Goal: Information Seeking & Learning: Learn about a topic

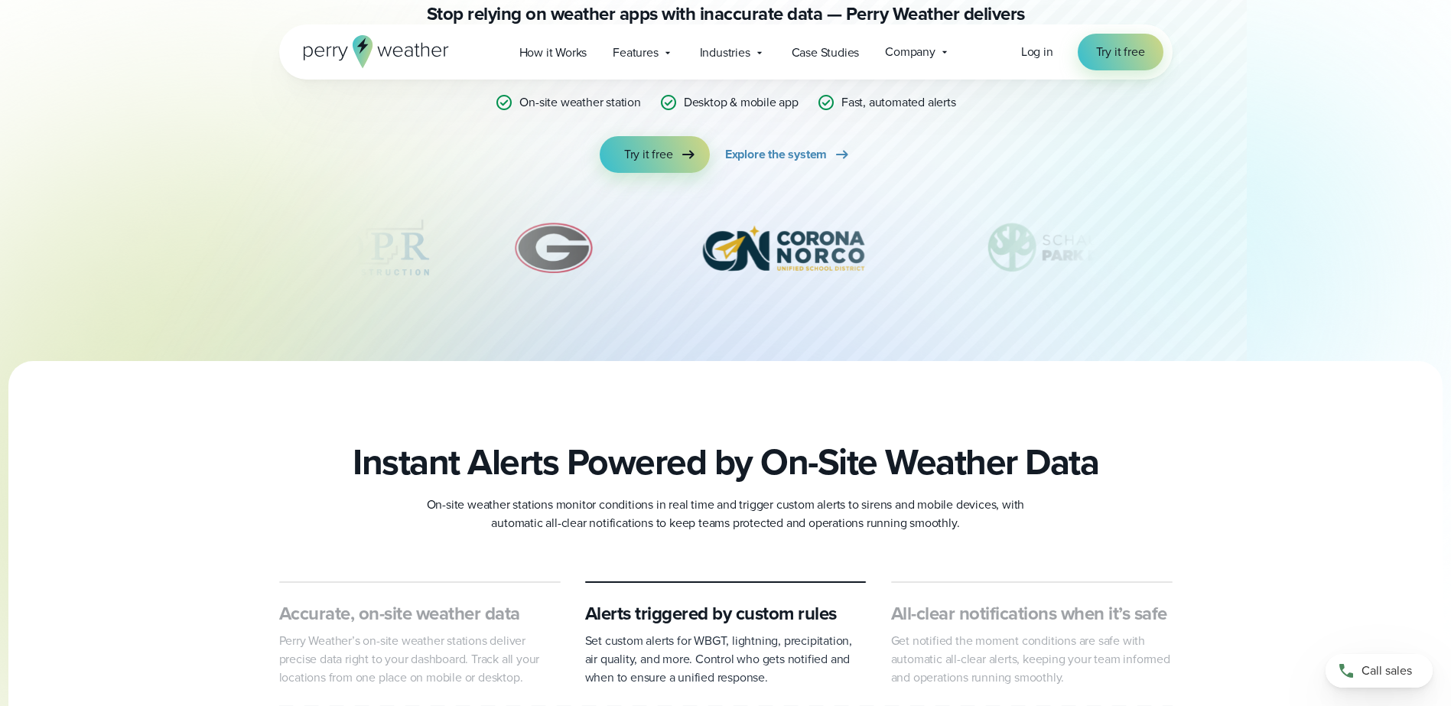
scroll to position [230, 0]
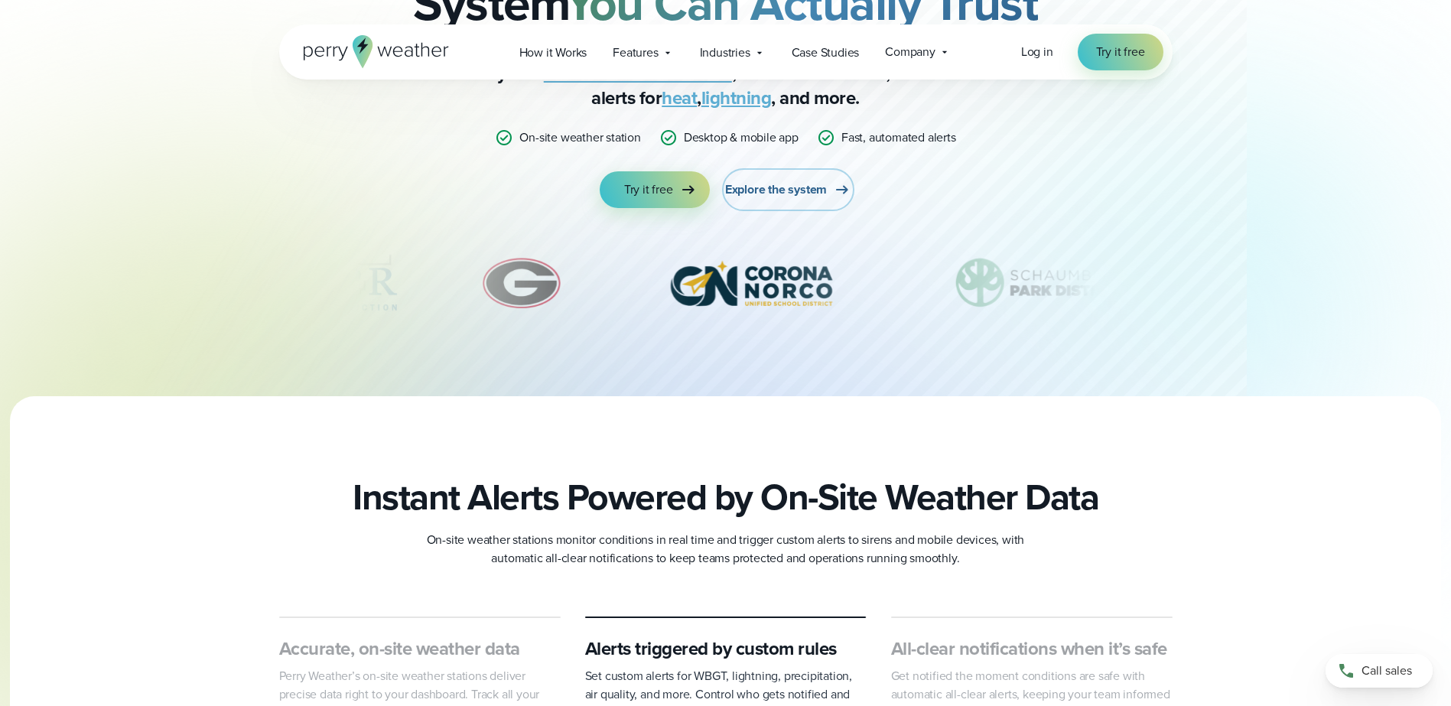
click at [793, 192] on span "Explore the system" at bounding box center [776, 190] width 102 height 18
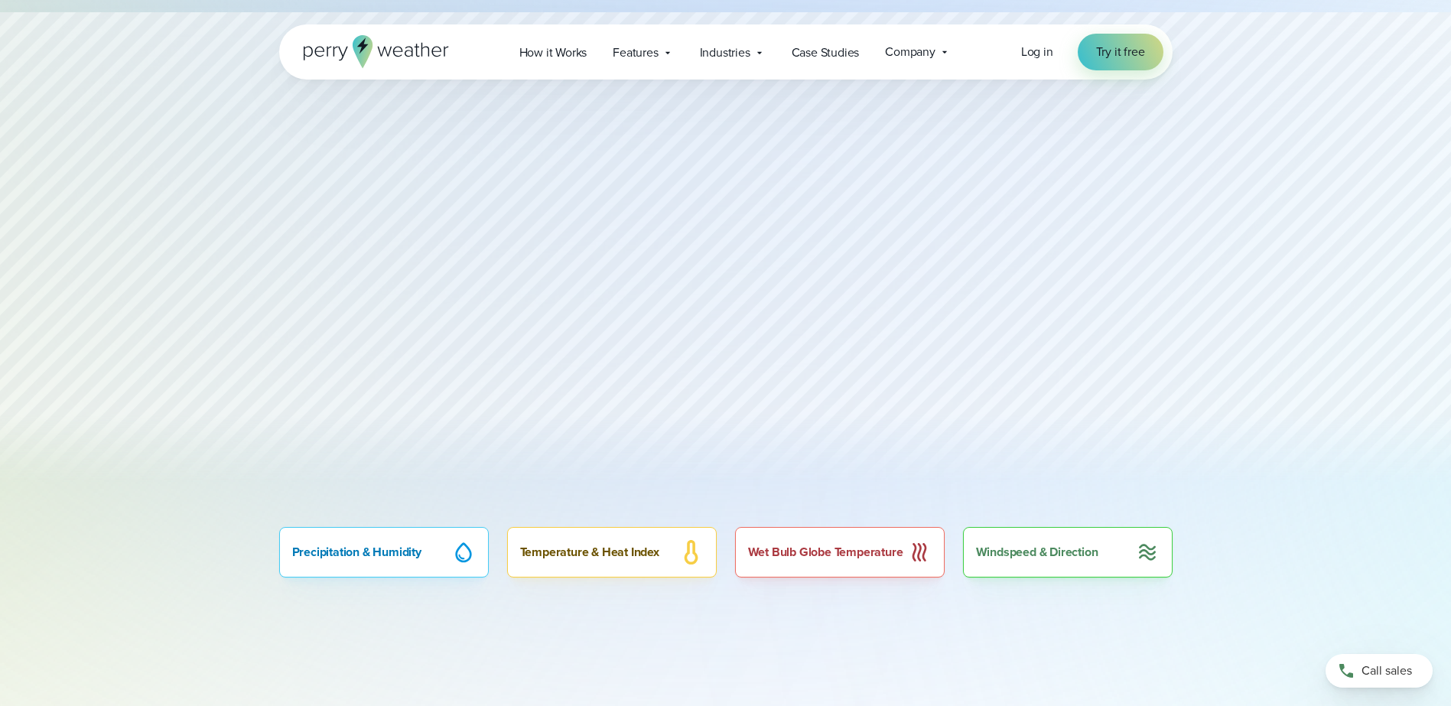
scroll to position [765, 0]
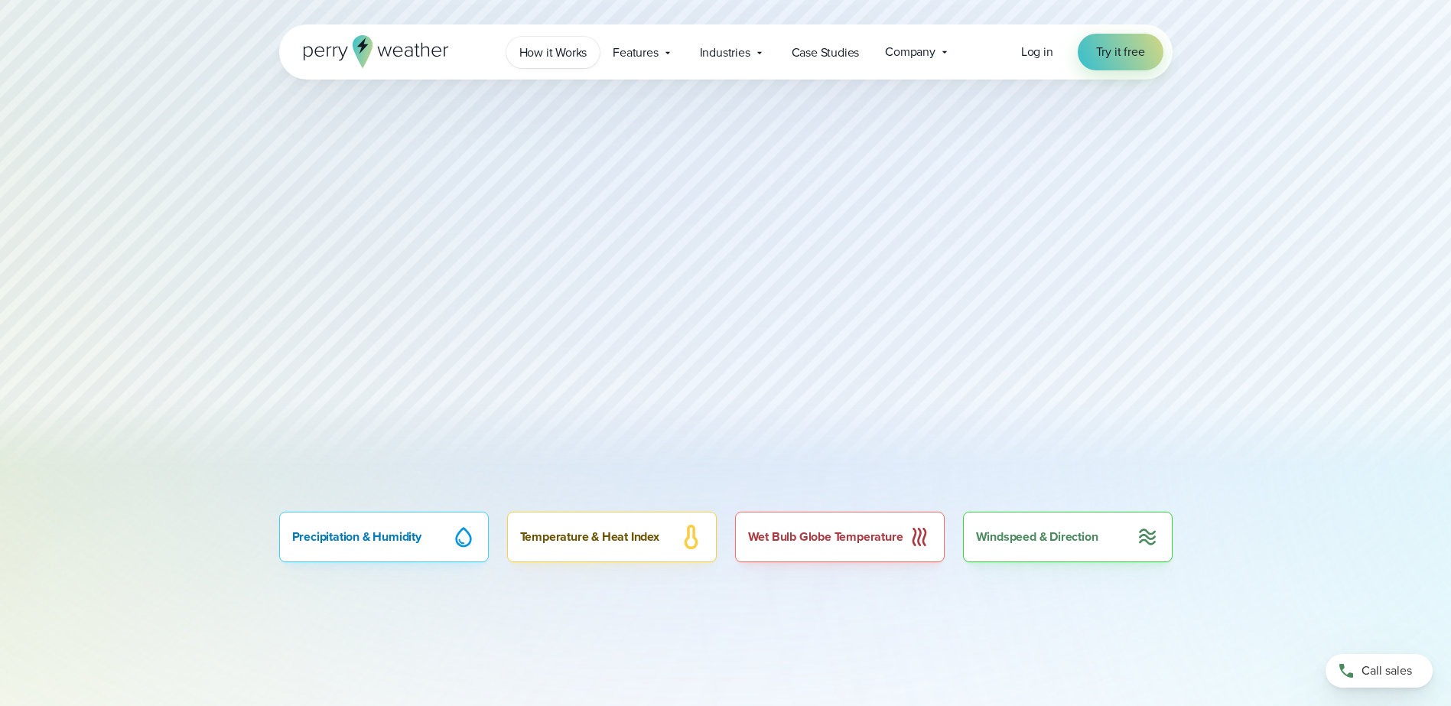
click at [542, 50] on span "How it Works" at bounding box center [554, 53] width 68 height 18
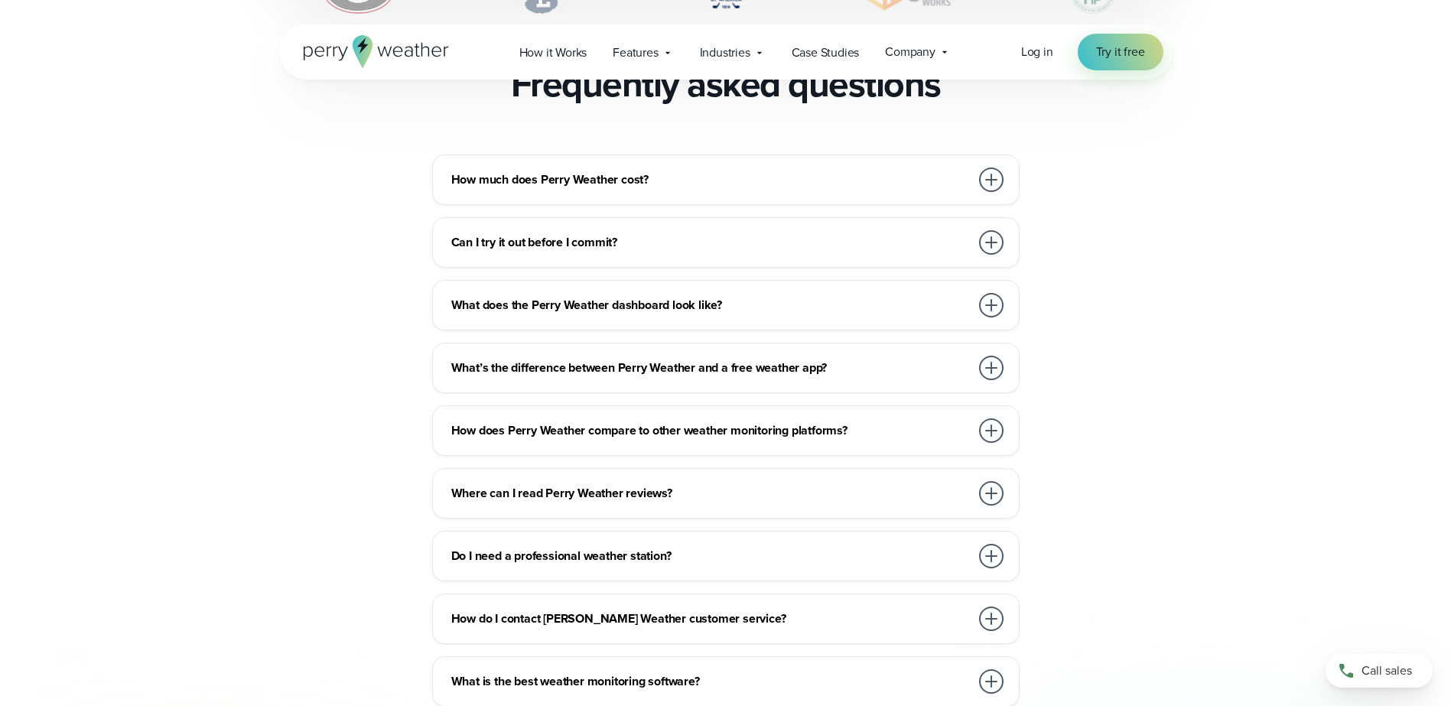
scroll to position [3367, 0]
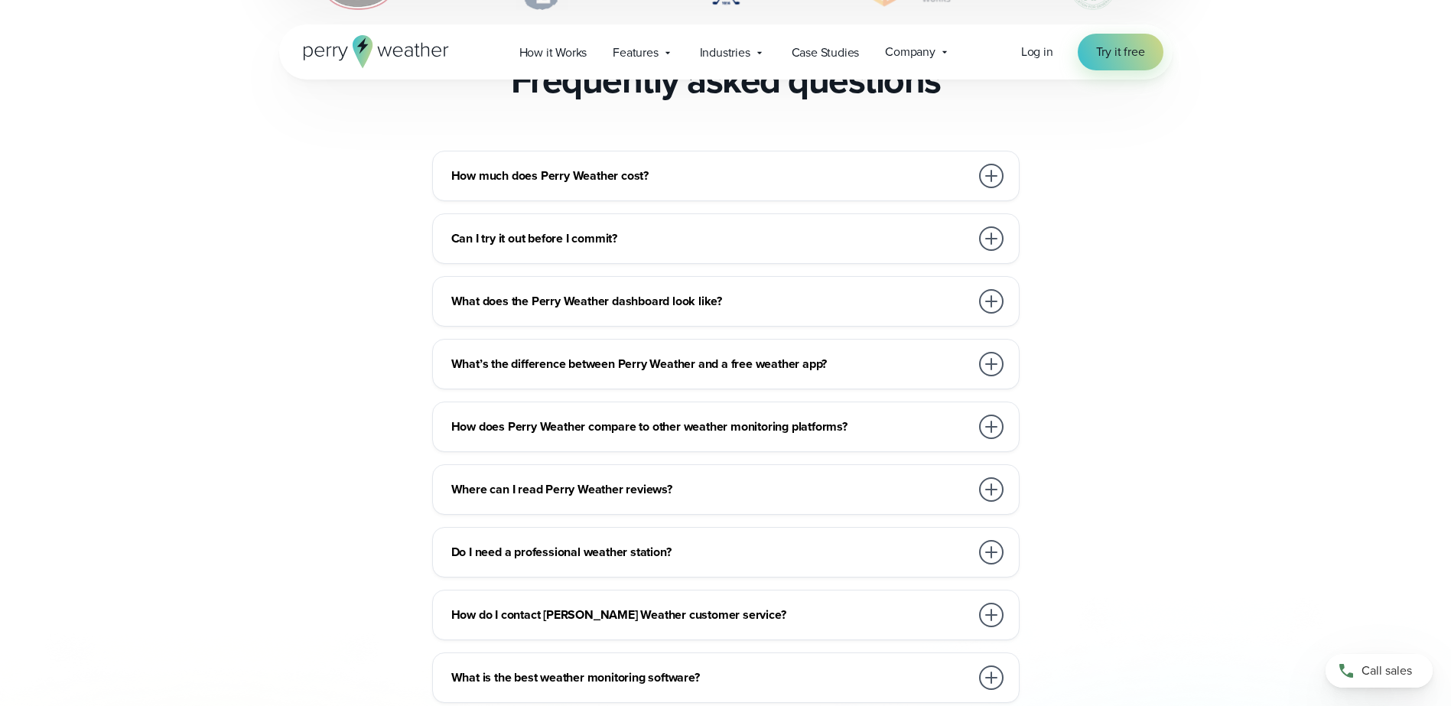
click at [538, 167] on h3 "How much does Perry Weather cost?" at bounding box center [710, 176] width 519 height 18
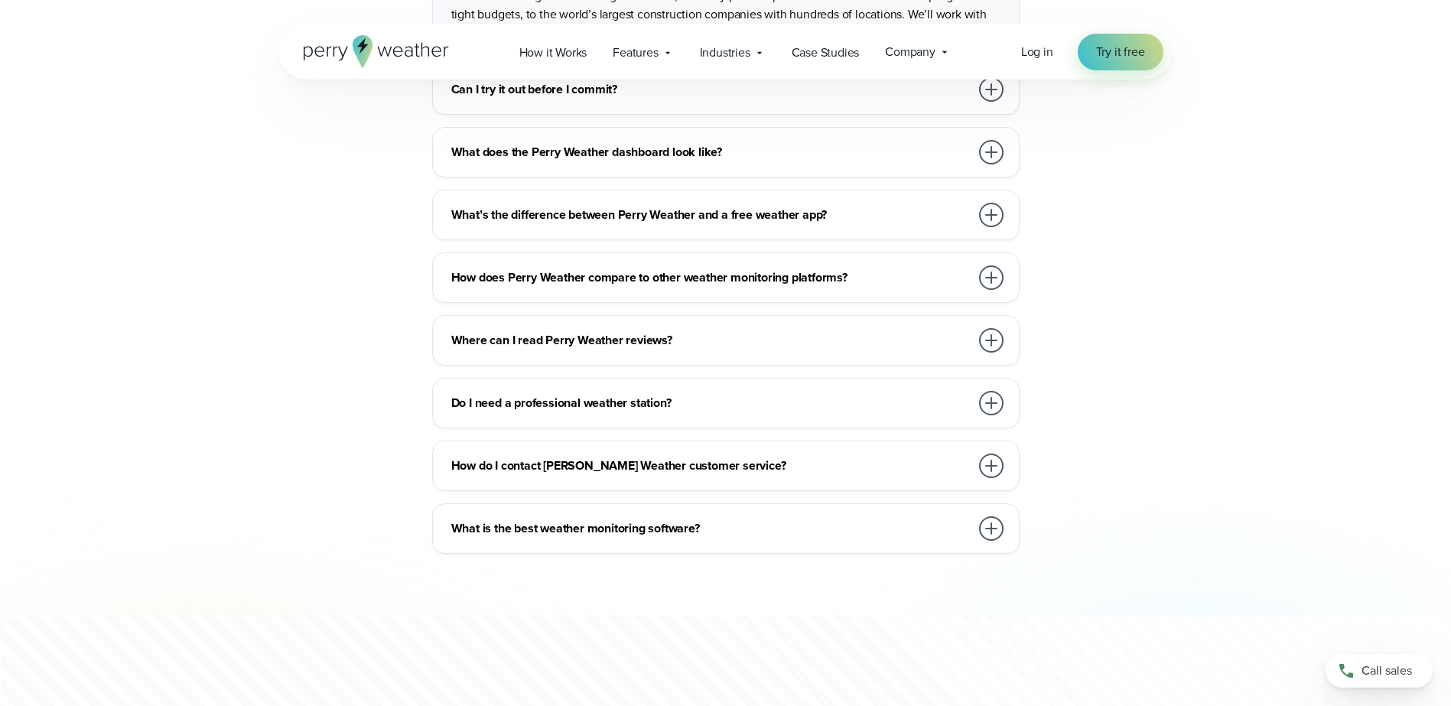
scroll to position [3596, 0]
